Goal: Task Accomplishment & Management: Complete application form

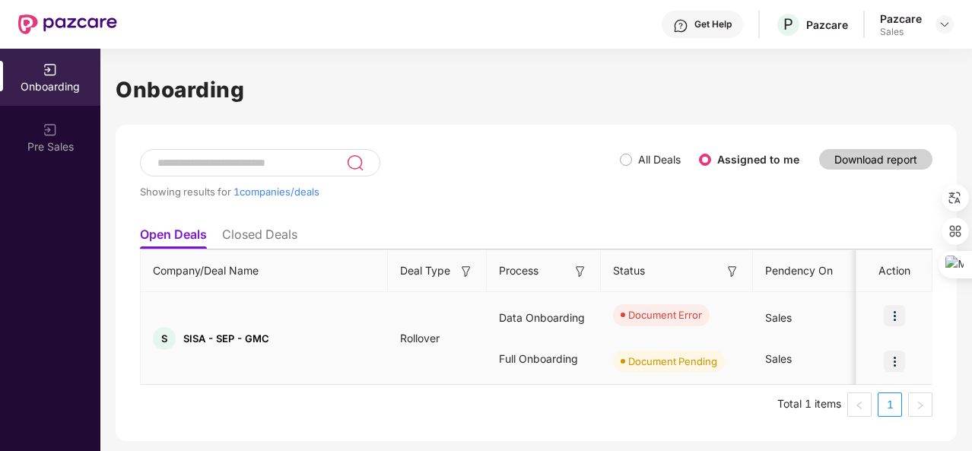
click at [902, 316] on img at bounding box center [894, 315] width 21 height 21
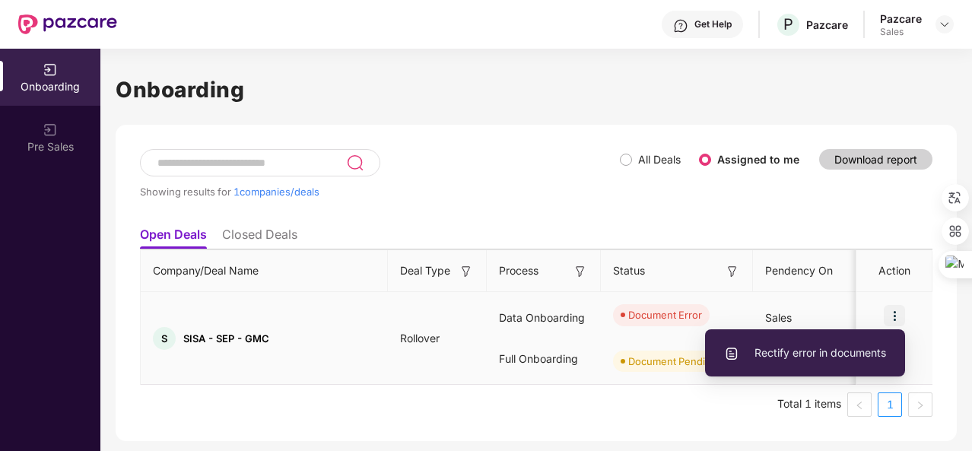
click at [839, 346] on span "Rectify error in documents" at bounding box center [805, 352] width 162 height 17
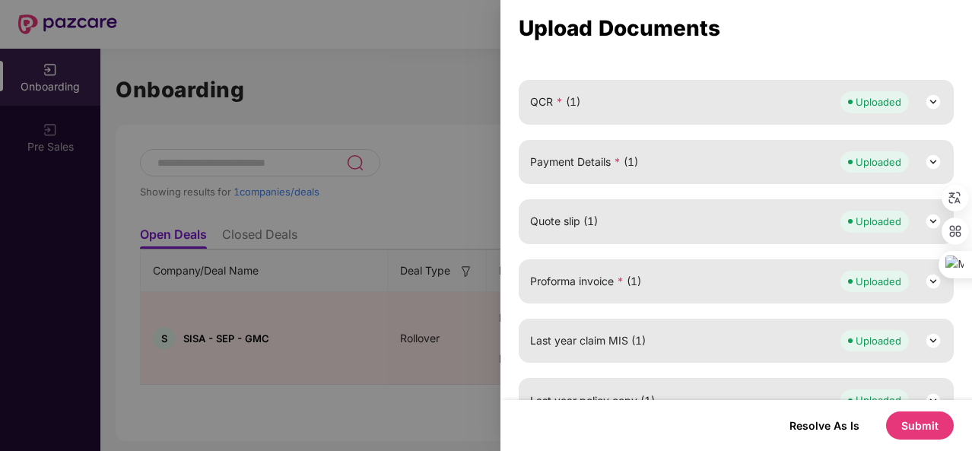
scroll to position [413, 0]
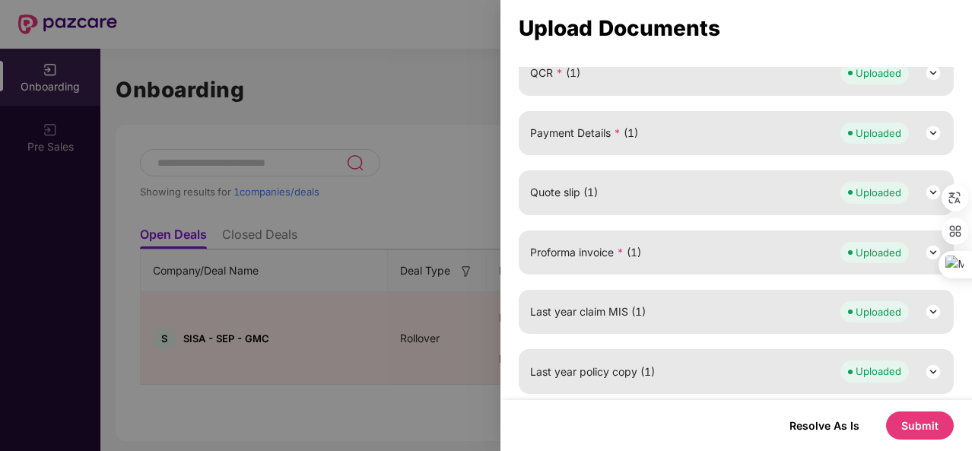
click at [704, 257] on div "Proforma invoice * (1) Uploaded" at bounding box center [736, 252] width 412 height 21
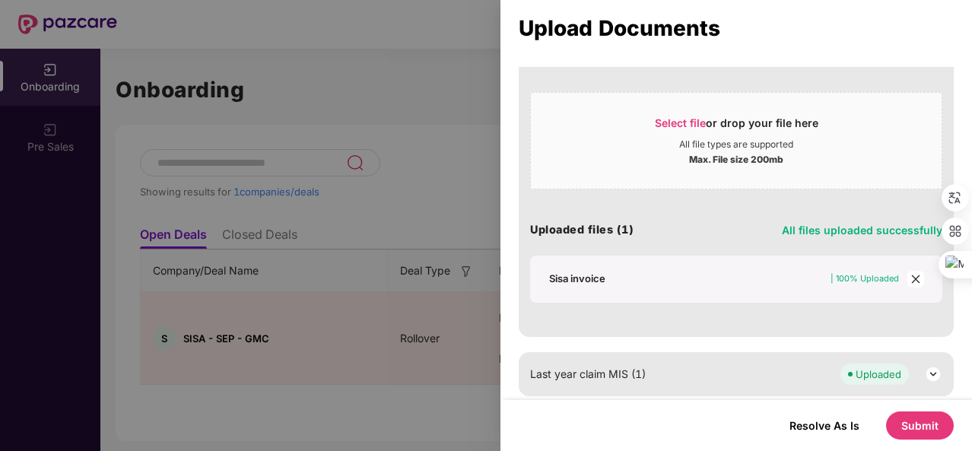
scroll to position [677, 0]
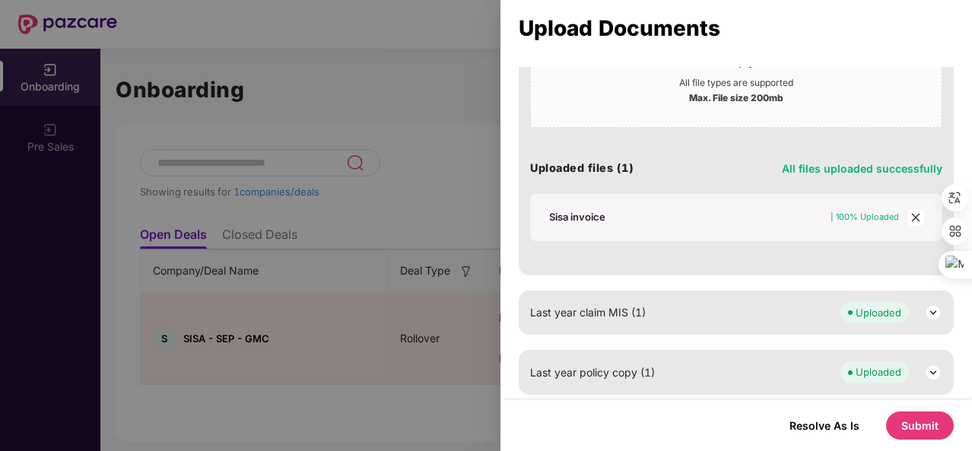
click at [689, 309] on div "Last year claim MIS (1) Uploaded" at bounding box center [736, 312] width 412 height 21
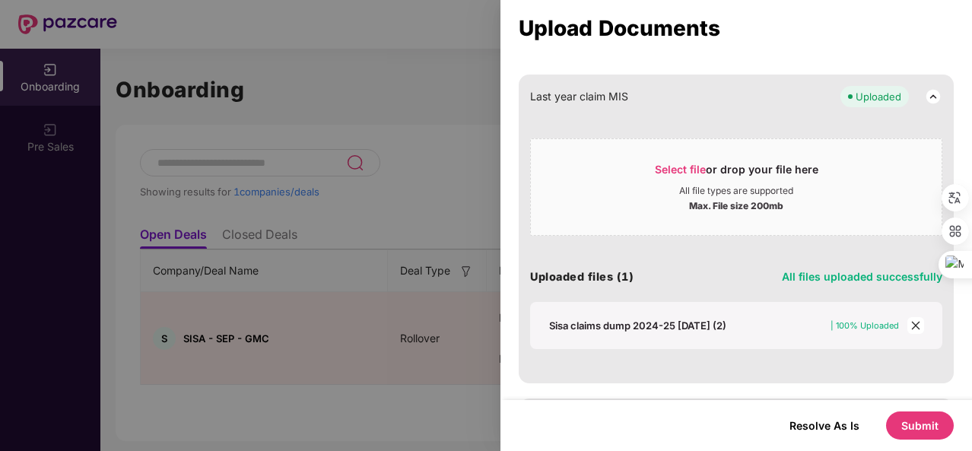
scroll to position [952, 0]
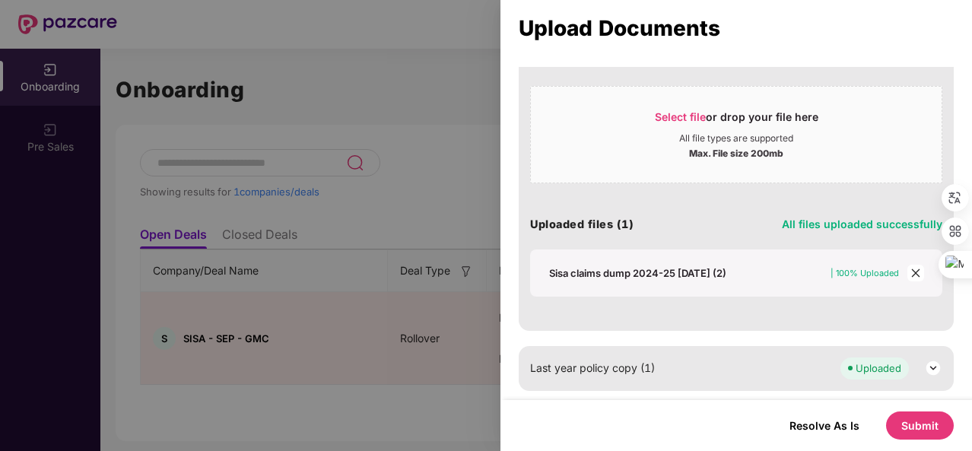
click at [684, 361] on div "Last year policy copy (1) Uploaded" at bounding box center [736, 367] width 412 height 21
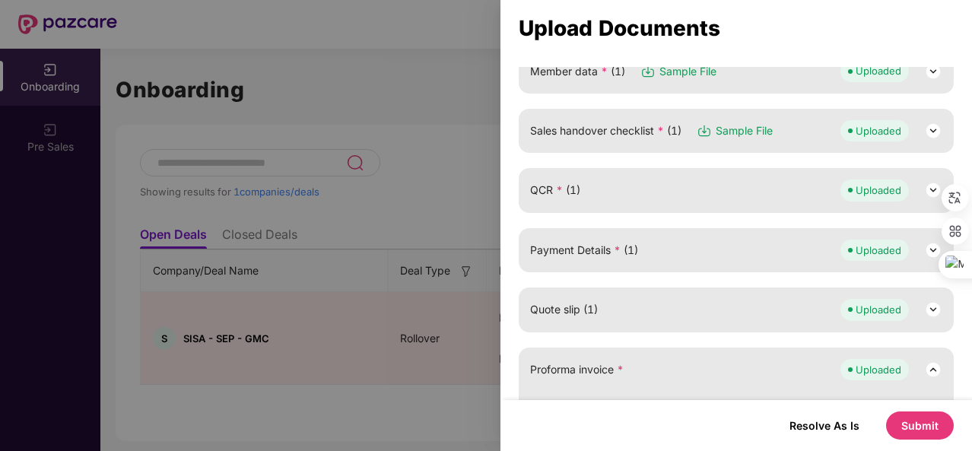
scroll to position [292, 0]
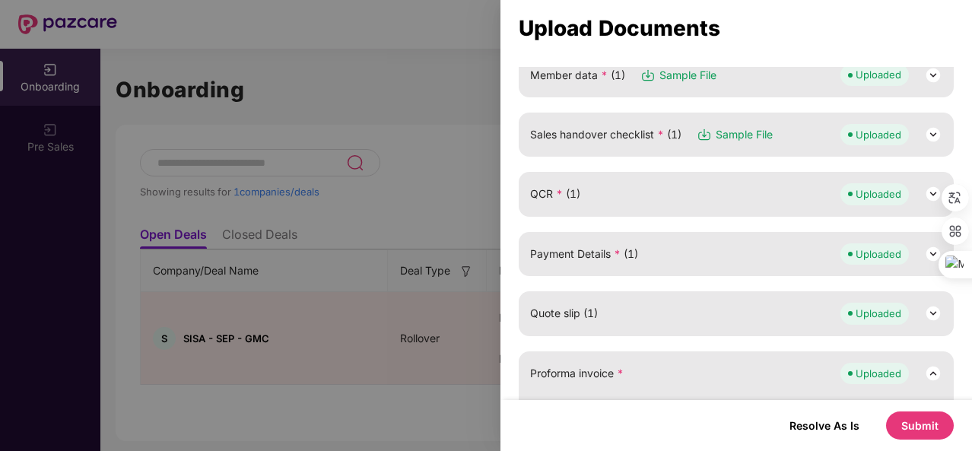
click at [697, 297] on div "Quote slip (1) Uploaded" at bounding box center [736, 313] width 435 height 44
click at [692, 311] on div "Quote slip (1) Uploaded" at bounding box center [736, 313] width 412 height 21
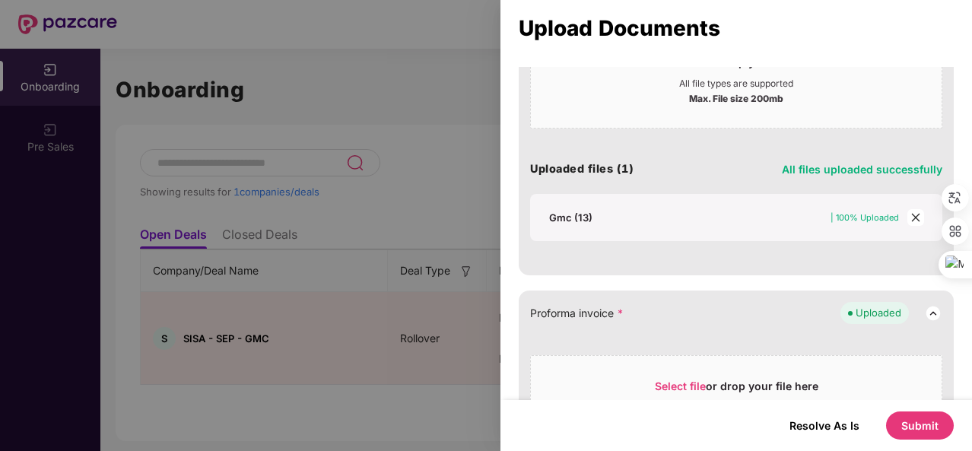
scroll to position [617, 0]
click at [911, 214] on icon "close" at bounding box center [915, 216] width 11 height 11
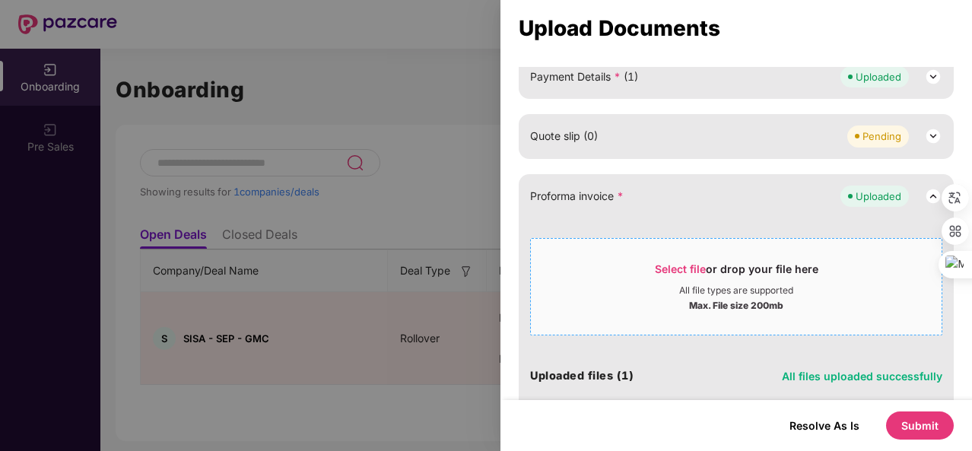
scroll to position [468, 0]
click at [668, 146] on div "Quote slip (0) Pending" at bounding box center [736, 137] width 435 height 44
click at [701, 88] on div "Payment Details * (1) Uploaded" at bounding box center [736, 78] width 435 height 44
click at [743, 81] on div "Payment Details * (1) Uploaded" at bounding box center [736, 77] width 412 height 21
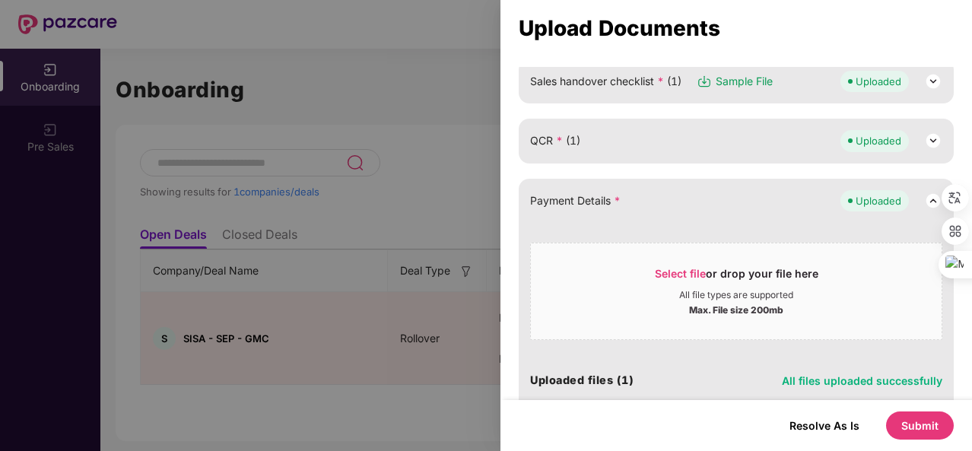
click at [700, 135] on div "QCR * (1) Uploaded" at bounding box center [736, 140] width 412 height 21
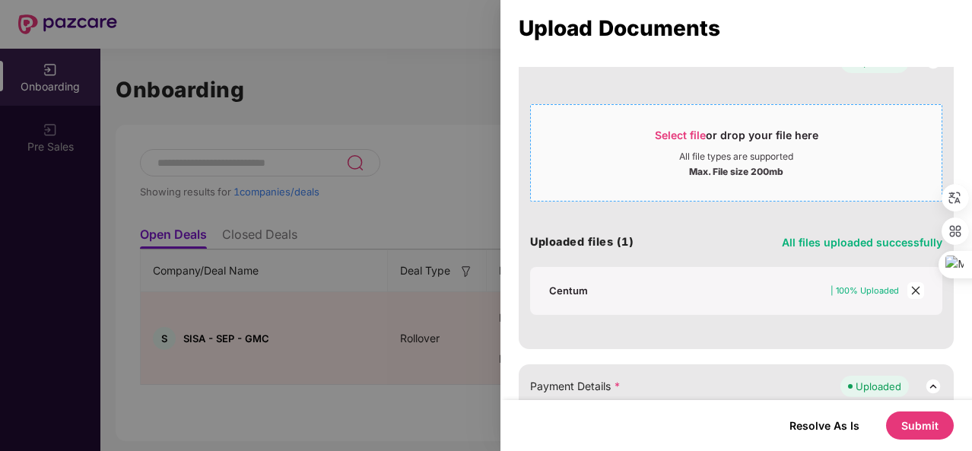
scroll to position [426, 0]
click at [914, 288] on icon "close" at bounding box center [915, 289] width 8 height 8
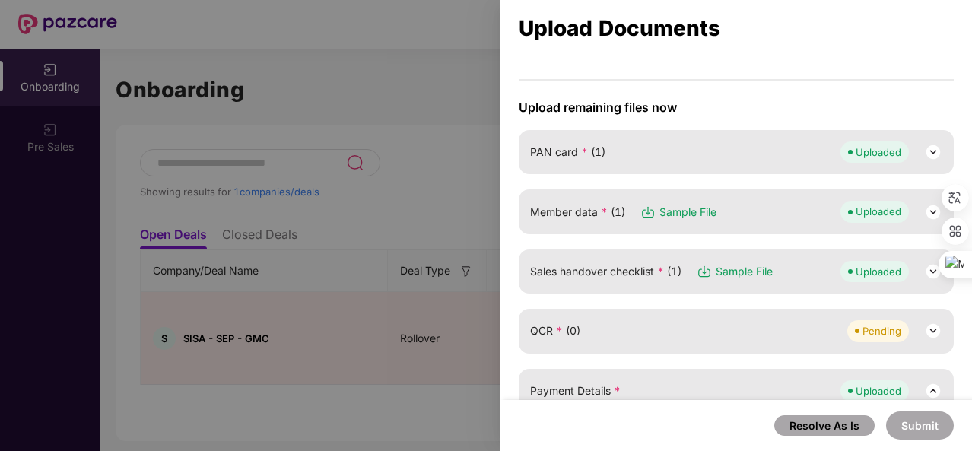
scroll to position [151, 0]
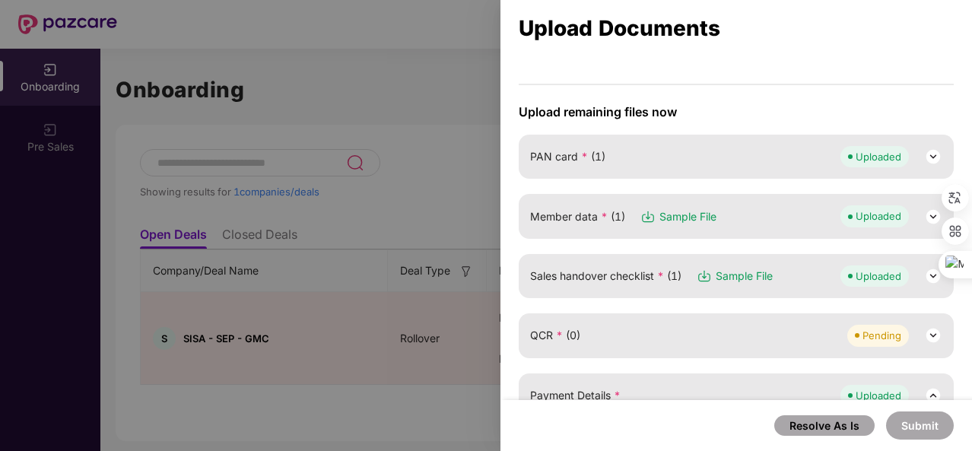
click at [827, 284] on div "Sales handover checklist * (1) Sample File Uploaded" at bounding box center [736, 275] width 412 height 21
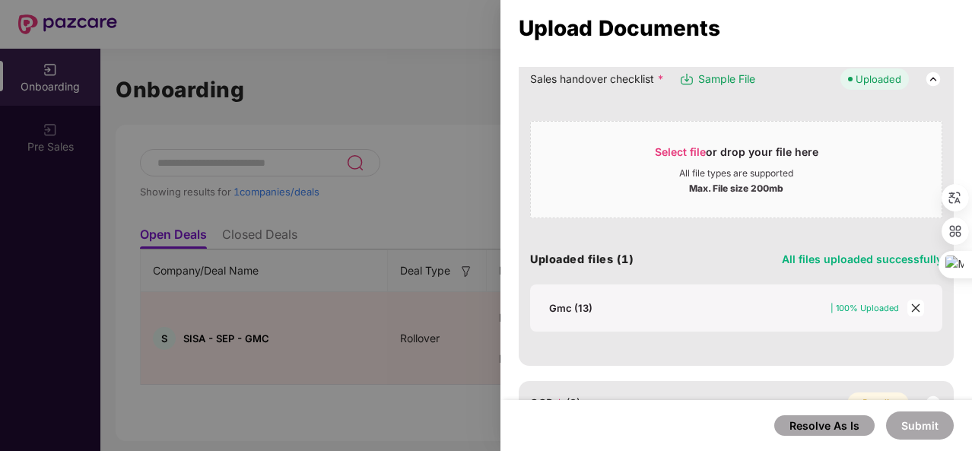
scroll to position [348, 0]
click at [911, 306] on icon "close" at bounding box center [915, 307] width 8 height 8
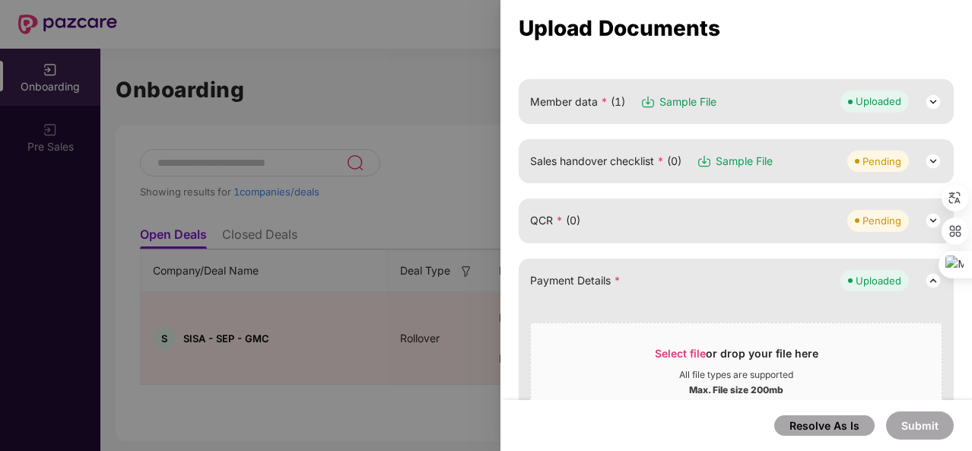
scroll to position [260, 0]
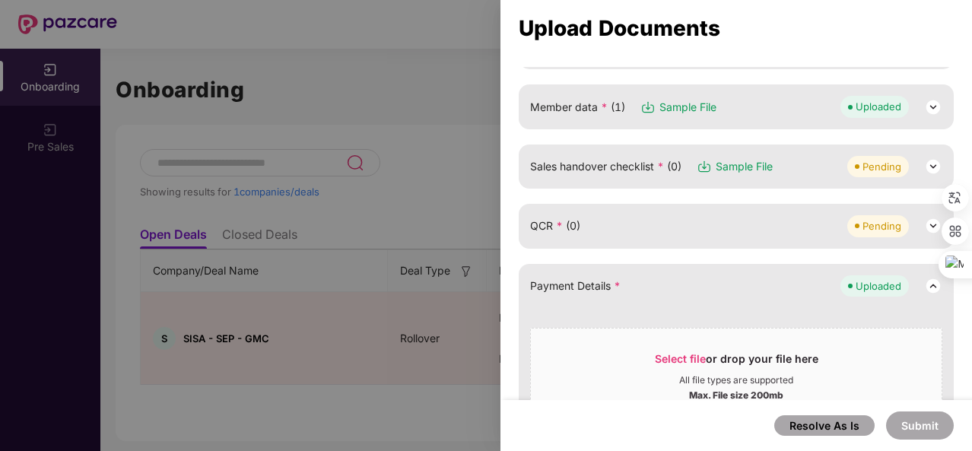
click at [809, 167] on div "Sales handover checklist * (0) Sample File Pending" at bounding box center [736, 166] width 412 height 21
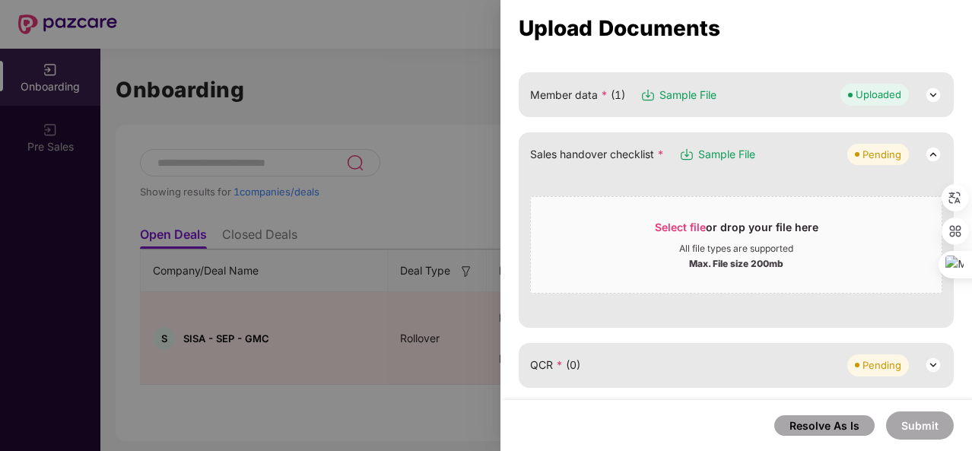
scroll to position [271, 0]
click at [772, 88] on div "Member data * (1) Sample File Uploaded" at bounding box center [736, 94] width 412 height 21
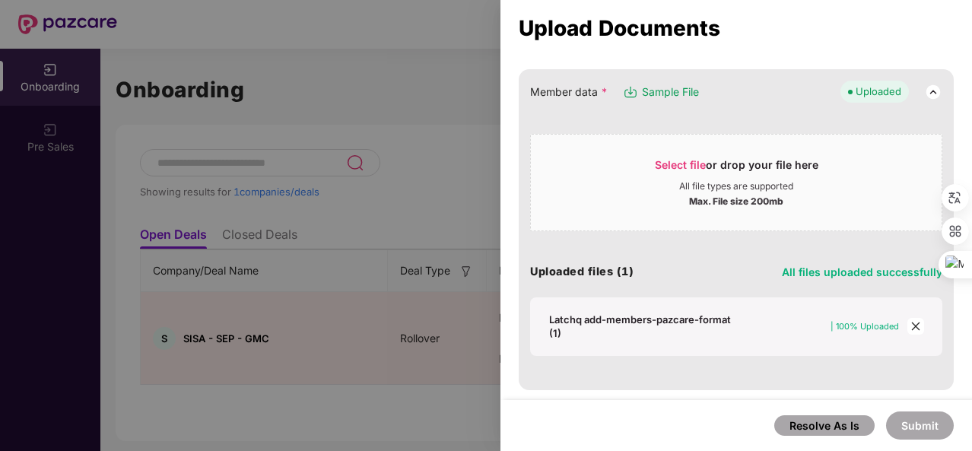
scroll to position [276, 0]
click at [910, 320] on icon "close" at bounding box center [915, 325] width 11 height 11
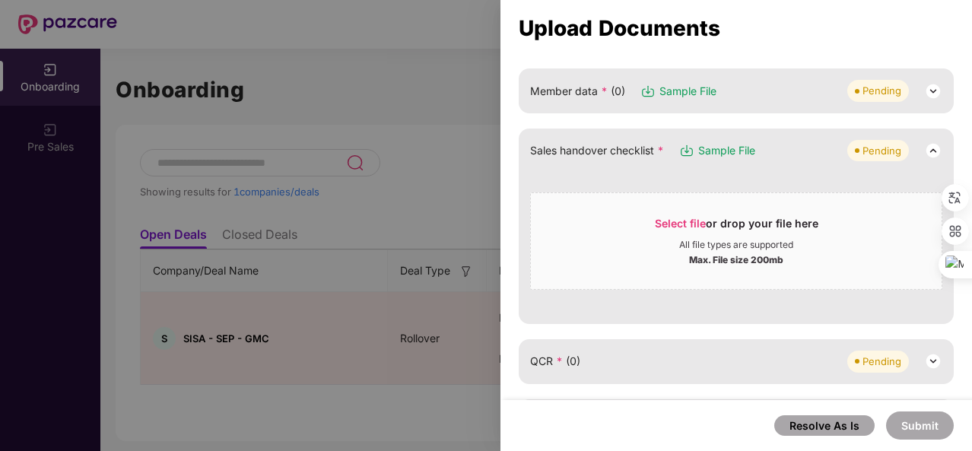
click at [357, 240] on div at bounding box center [486, 225] width 972 height 451
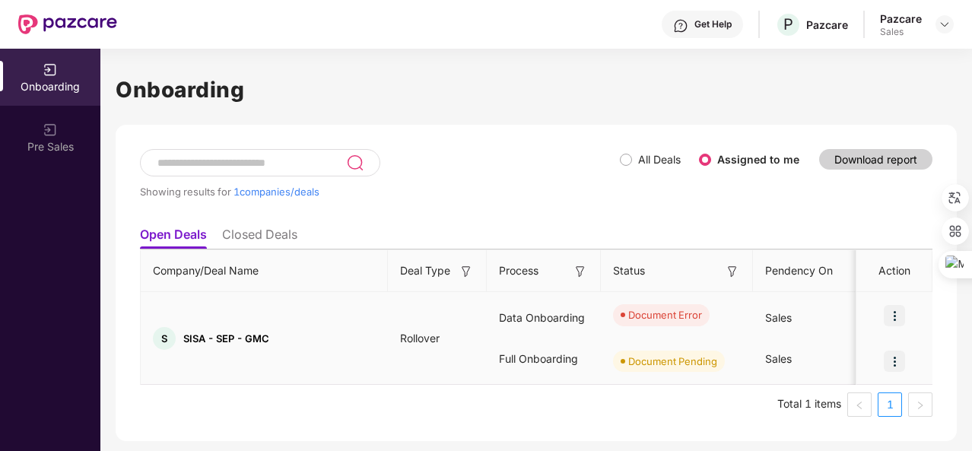
click at [891, 323] on img at bounding box center [894, 315] width 21 height 21
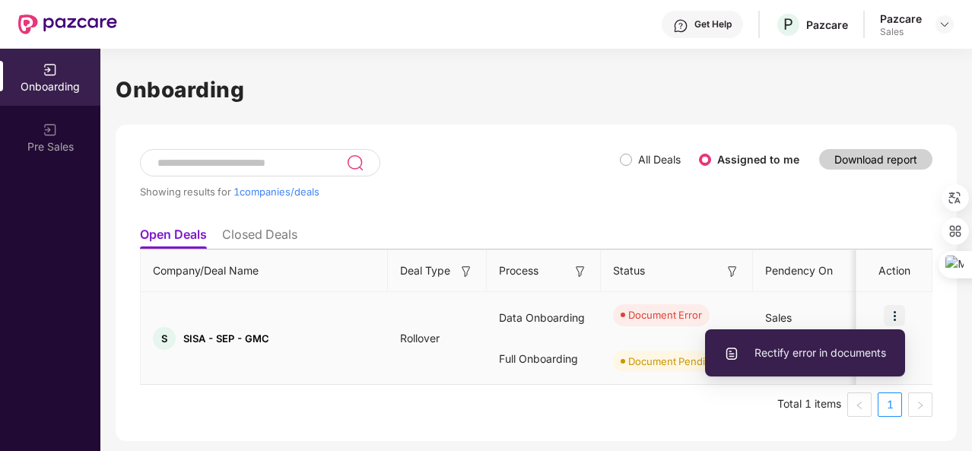
click at [823, 357] on span "Rectify error in documents" at bounding box center [805, 352] width 162 height 17
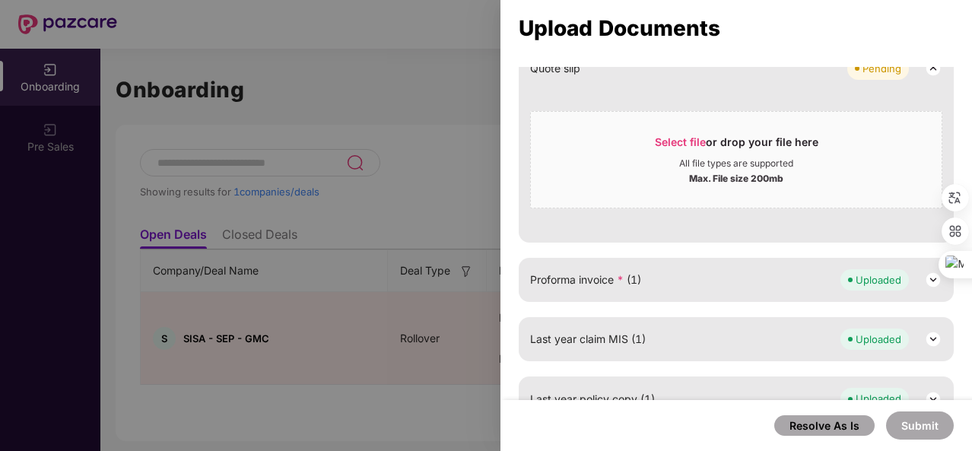
scroll to position [1016, 0]
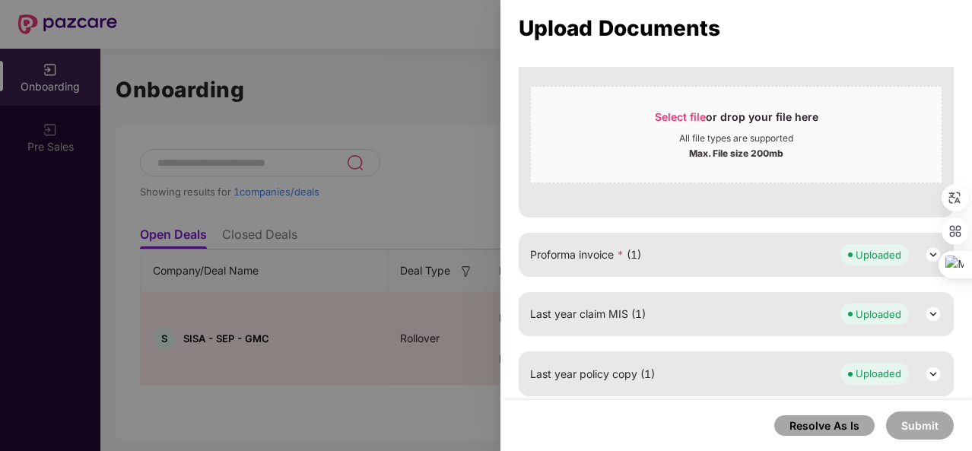
click at [376, 342] on div at bounding box center [486, 225] width 972 height 451
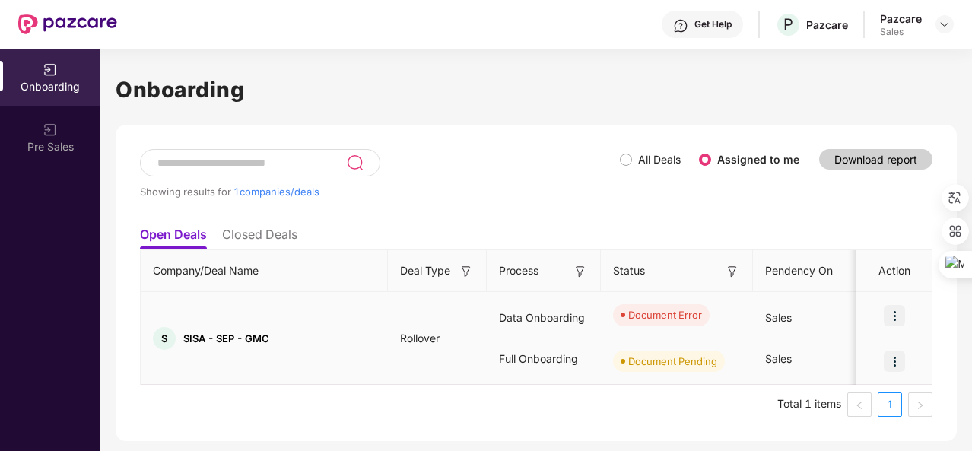
click at [899, 313] on img at bounding box center [894, 315] width 21 height 21
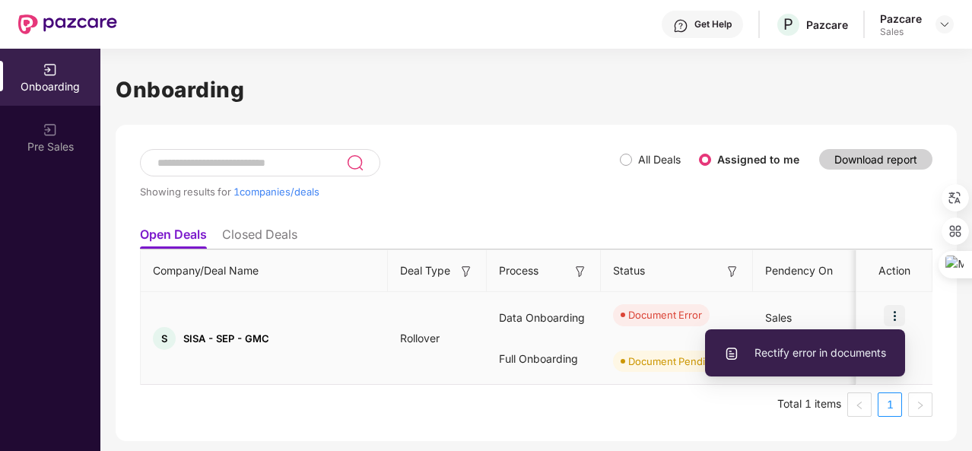
click at [821, 354] on span "Rectify error in documents" at bounding box center [805, 352] width 162 height 17
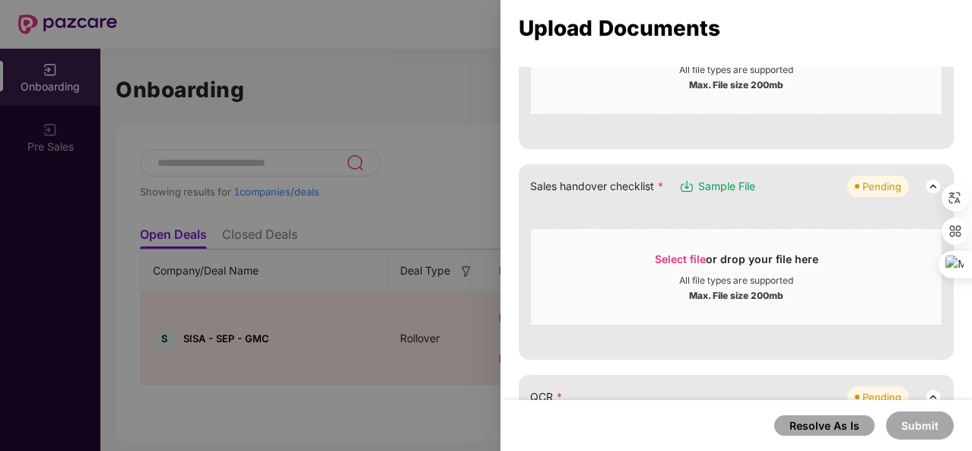
scroll to position [401, 0]
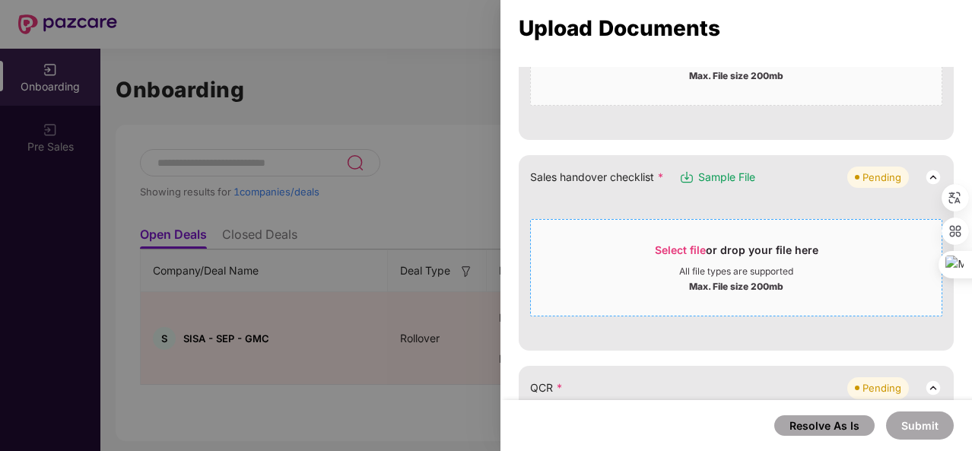
click at [683, 247] on span "Select file" at bounding box center [680, 249] width 51 height 13
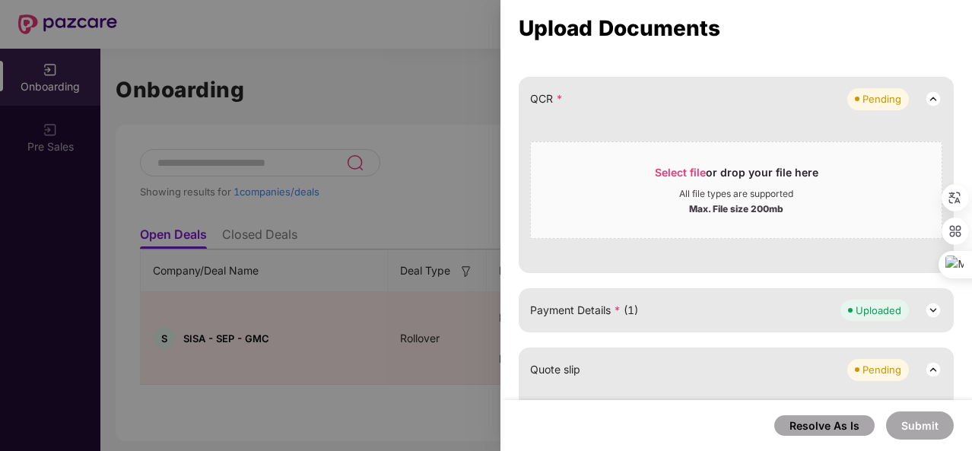
scroll to position [539, 0]
click at [666, 170] on span "Select file" at bounding box center [680, 171] width 51 height 13
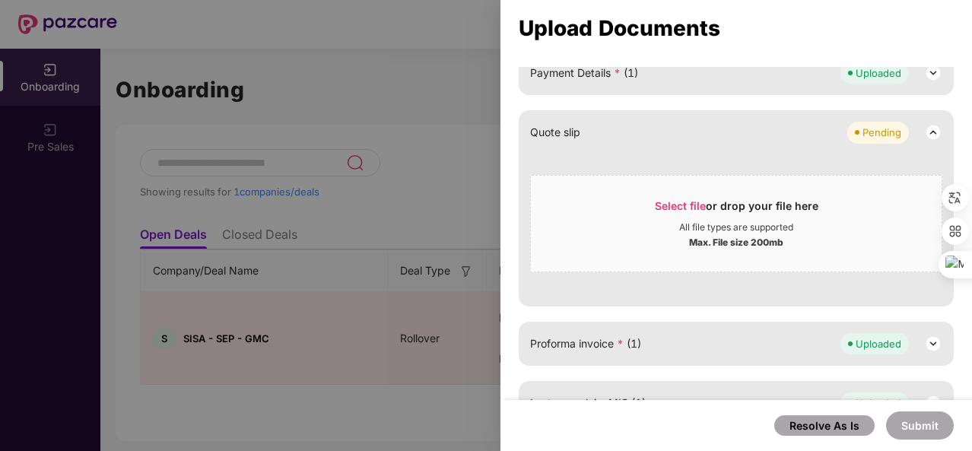
scroll to position [630, 0]
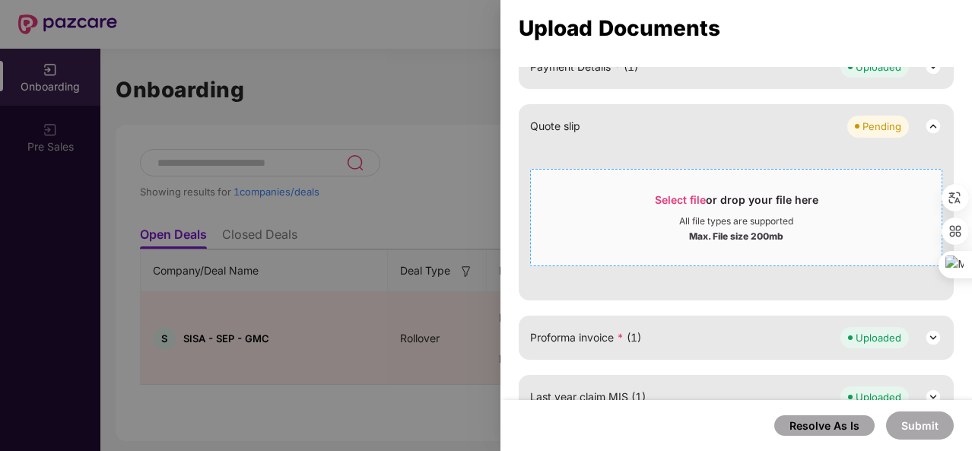
click at [670, 193] on span "Select file" at bounding box center [680, 199] width 51 height 13
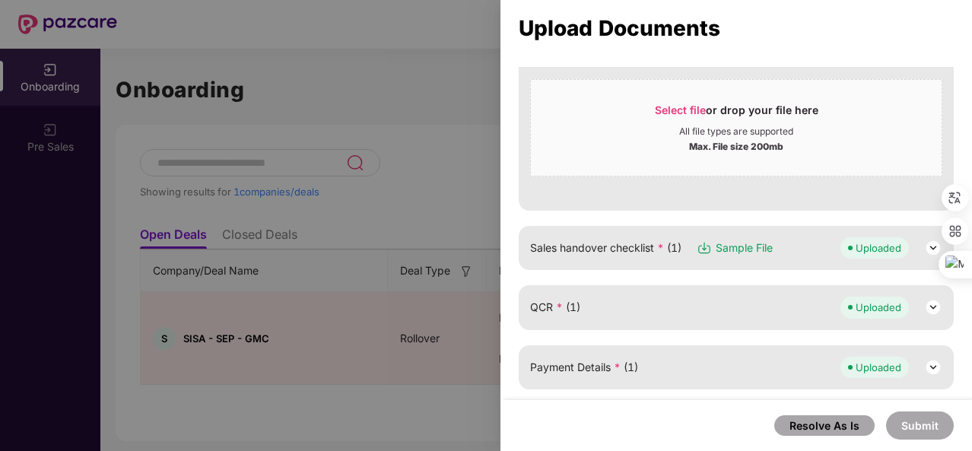
scroll to position [342, 0]
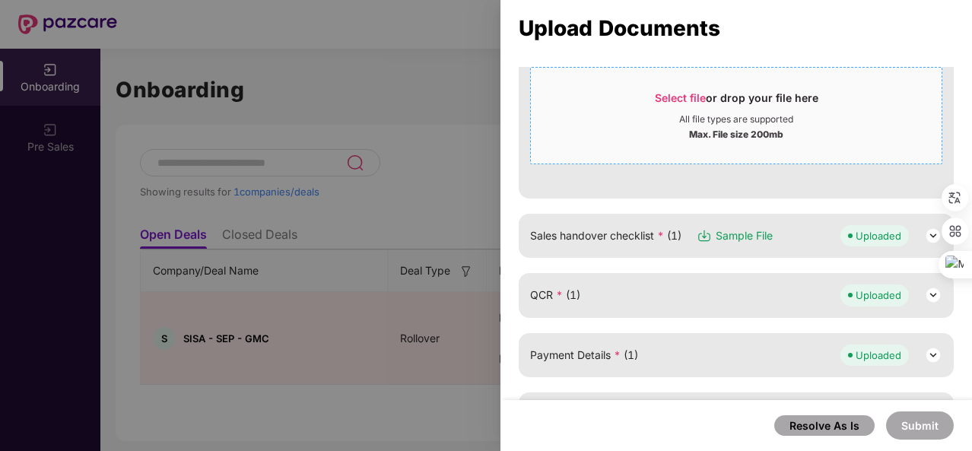
click at [668, 95] on span "Select file" at bounding box center [680, 97] width 51 height 13
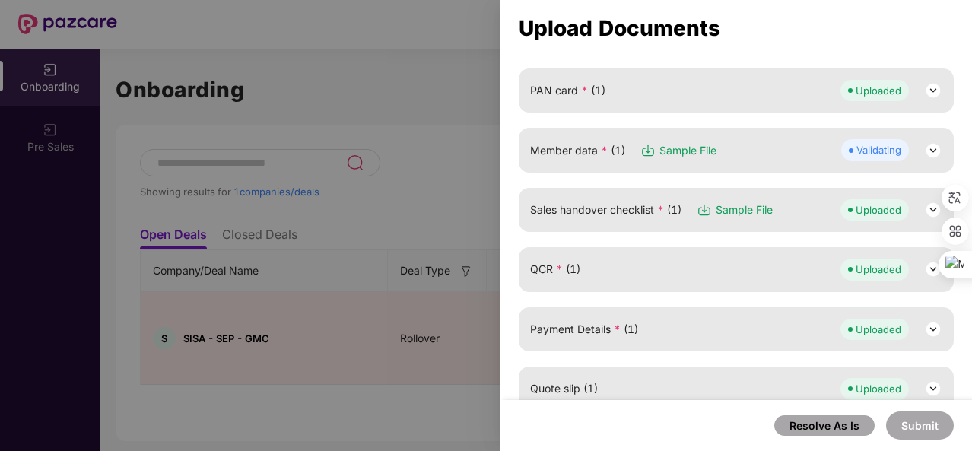
scroll to position [216, 0]
click at [931, 147] on img at bounding box center [933, 151] width 18 height 18
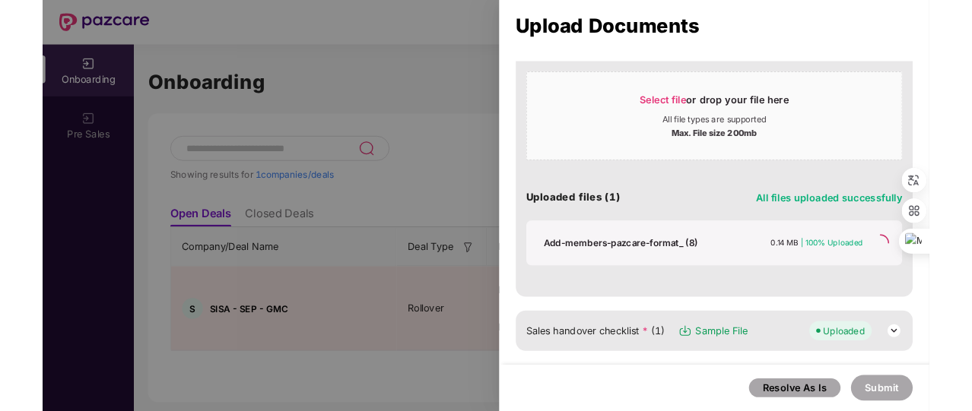
scroll to position [330, 0]
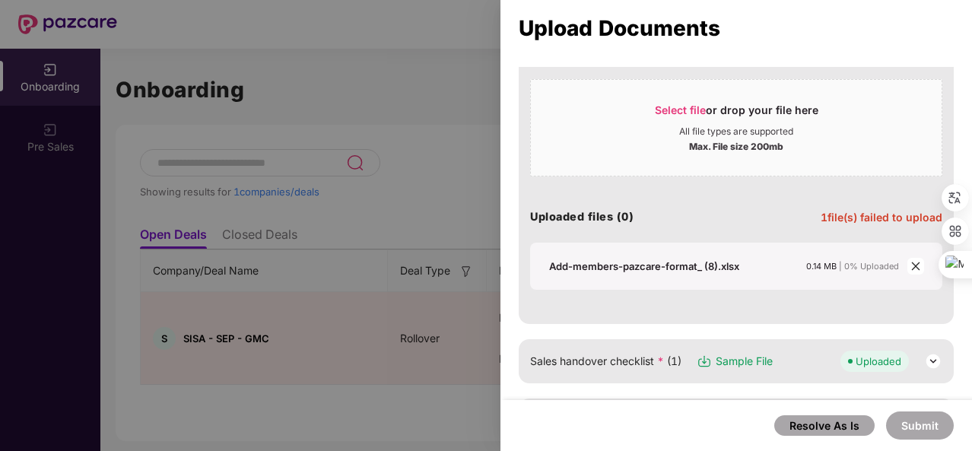
click at [912, 271] on icon "close" at bounding box center [915, 266] width 11 height 11
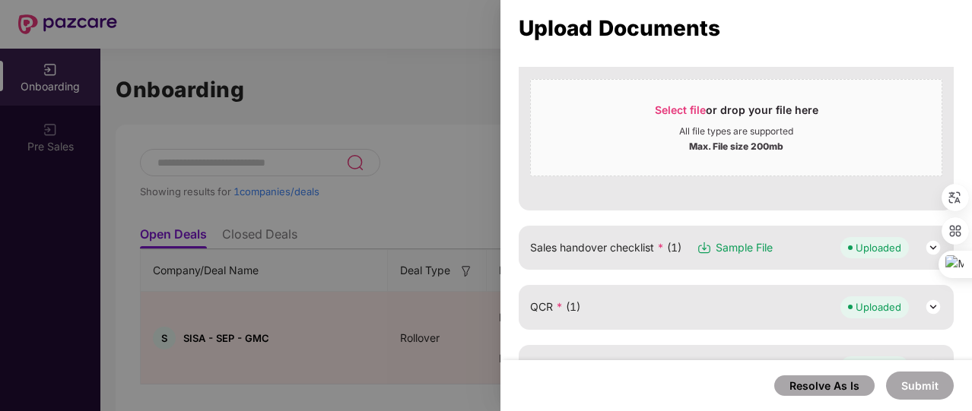
click at [467, 100] on div at bounding box center [486, 205] width 972 height 411
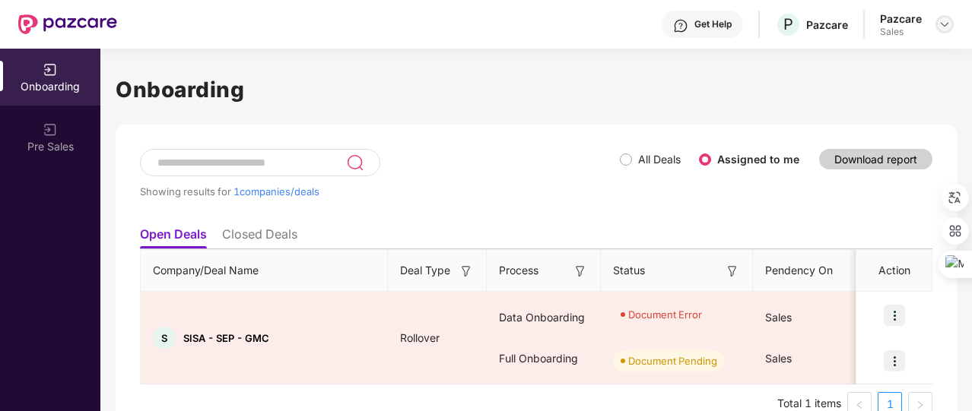
click at [944, 18] on img at bounding box center [944, 24] width 12 height 12
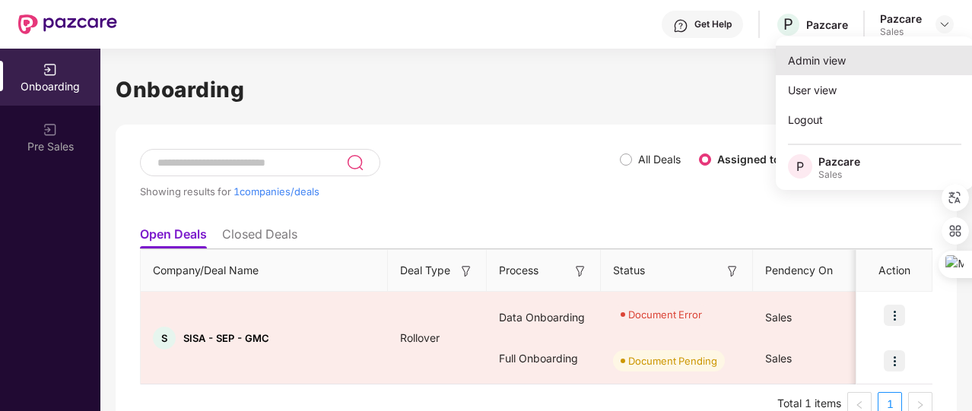
click at [915, 56] on div "Admin view" at bounding box center [875, 61] width 198 height 30
